Goal: Information Seeking & Learning: Learn about a topic

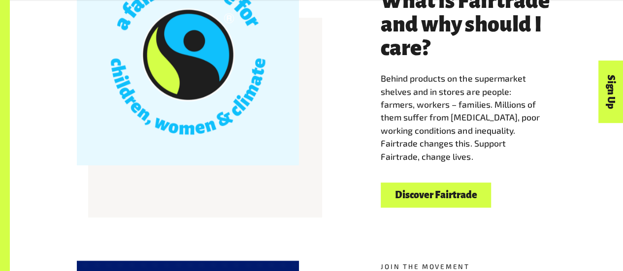
scroll to position [338, 0]
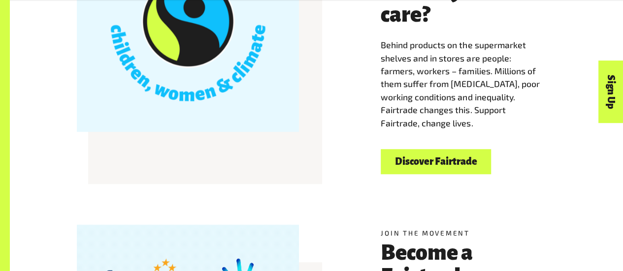
click at [420, 165] on link "Discover Fairtrade" at bounding box center [436, 161] width 110 height 25
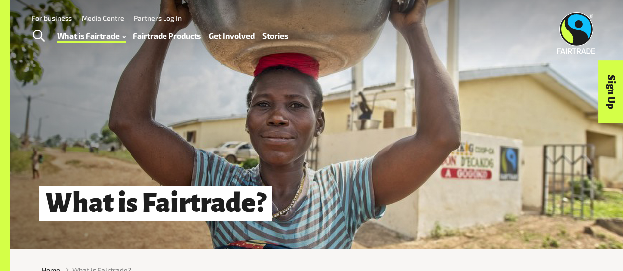
click at [175, 33] on link "Fairtrade Products" at bounding box center [167, 36] width 68 height 14
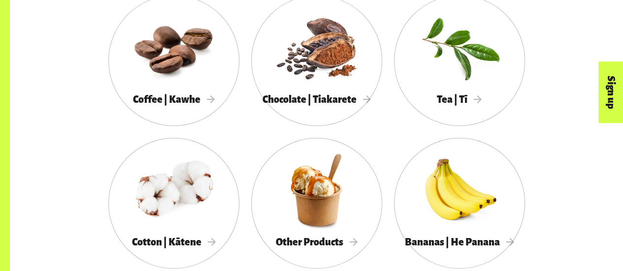
scroll to position [568, 0]
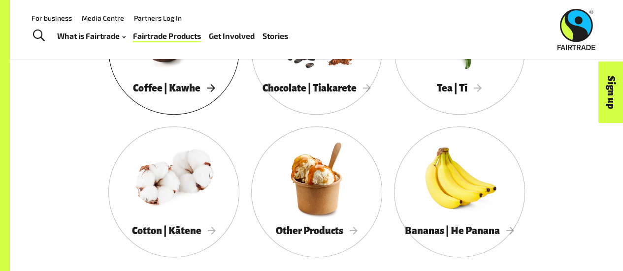
click at [198, 88] on span "Coffee | Kawhe" at bounding box center [174, 88] width 82 height 11
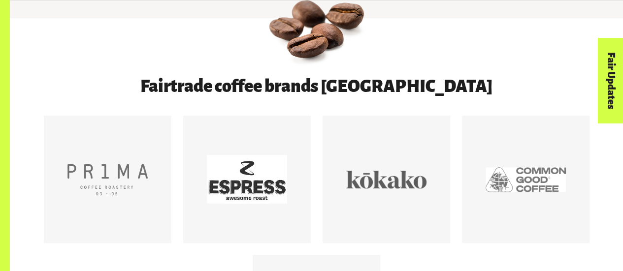
scroll to position [445, 0]
